Goal: Task Accomplishment & Management: Manage account settings

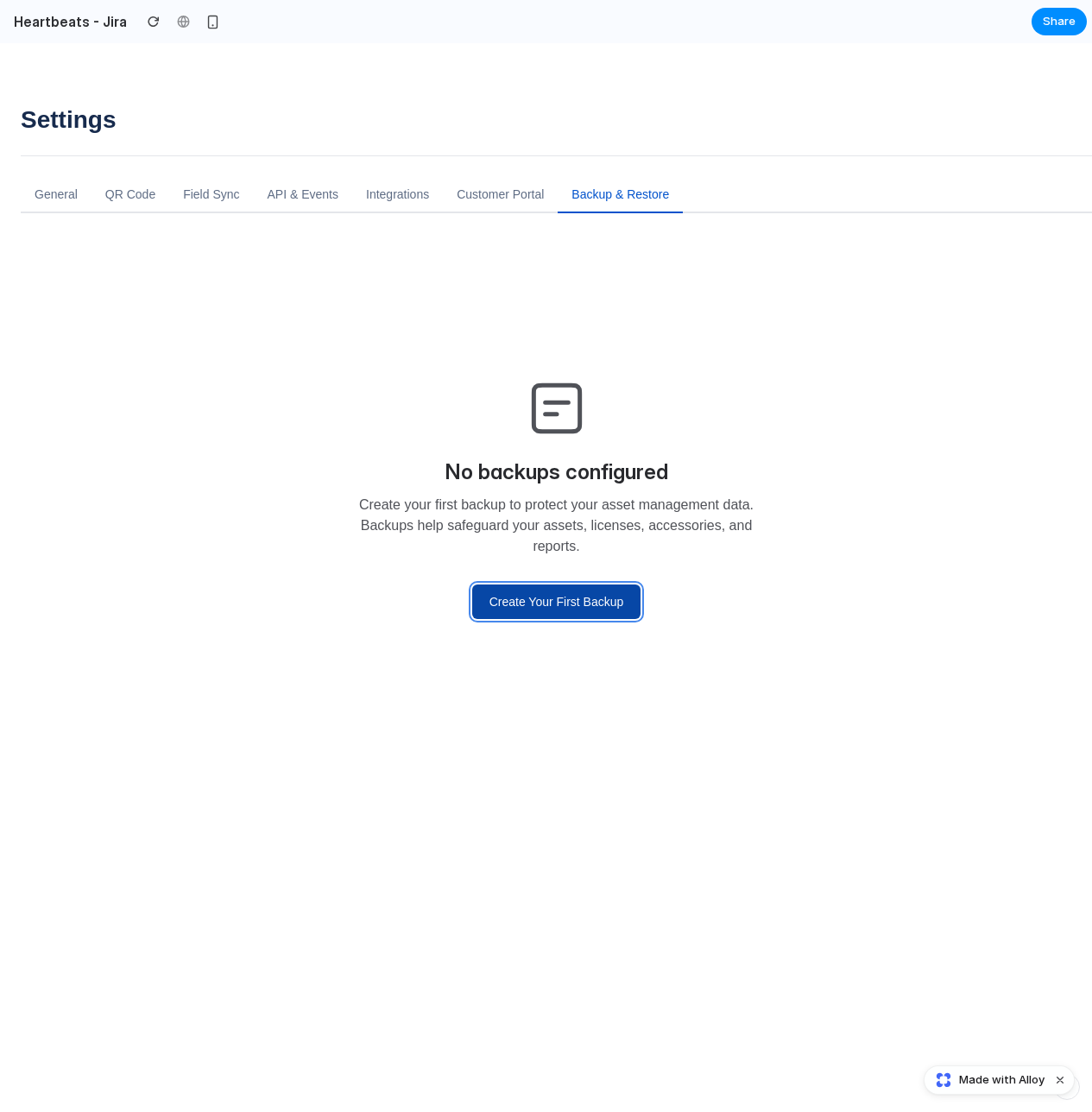
click at [582, 616] on button "Create Your First Backup" at bounding box center [557, 601] width 169 height 34
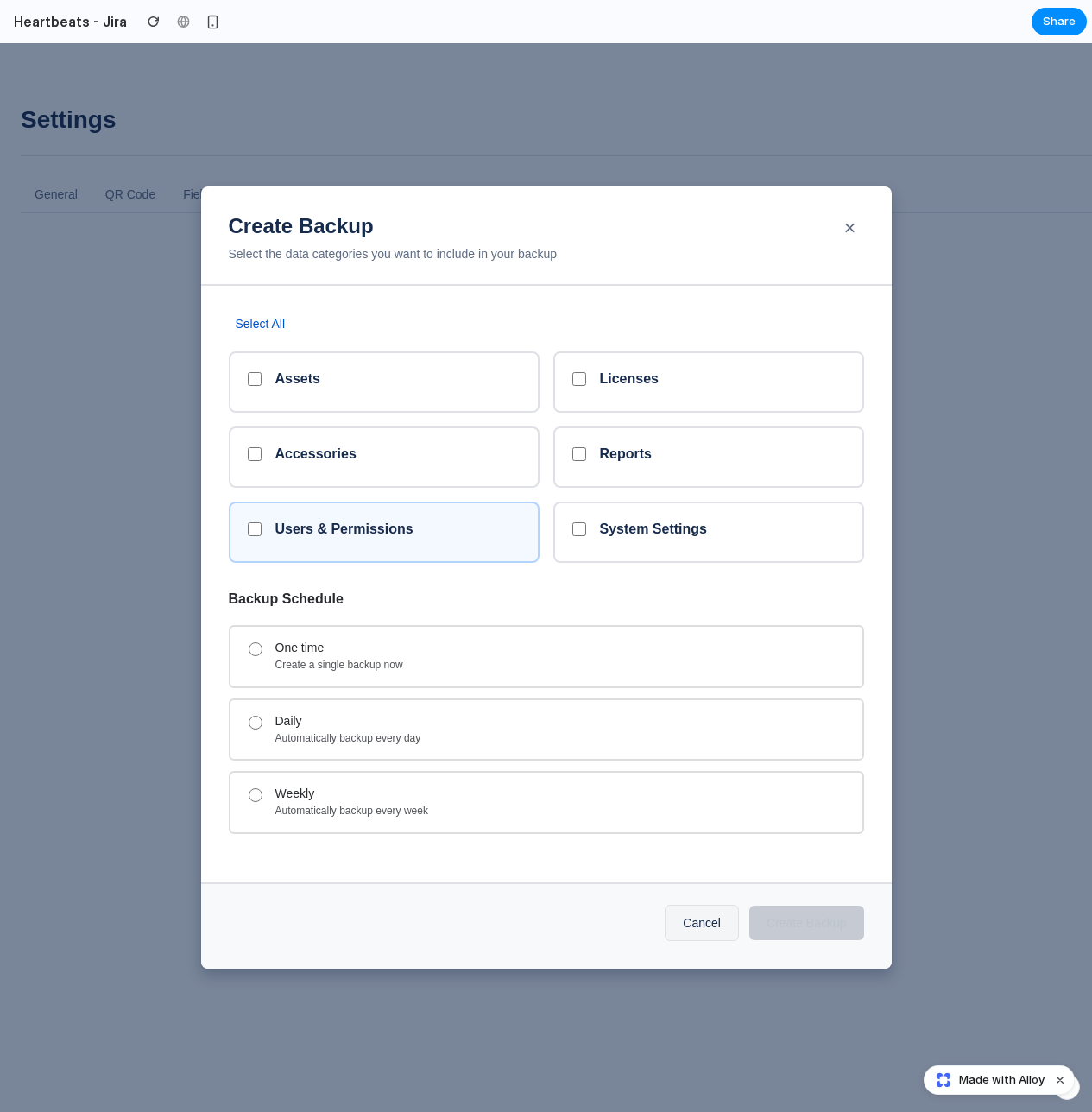
click at [451, 519] on div "Users & Permissions" at bounding box center [383, 533] width 311 height 61
